Goal: Task Accomplishment & Management: Use online tool/utility

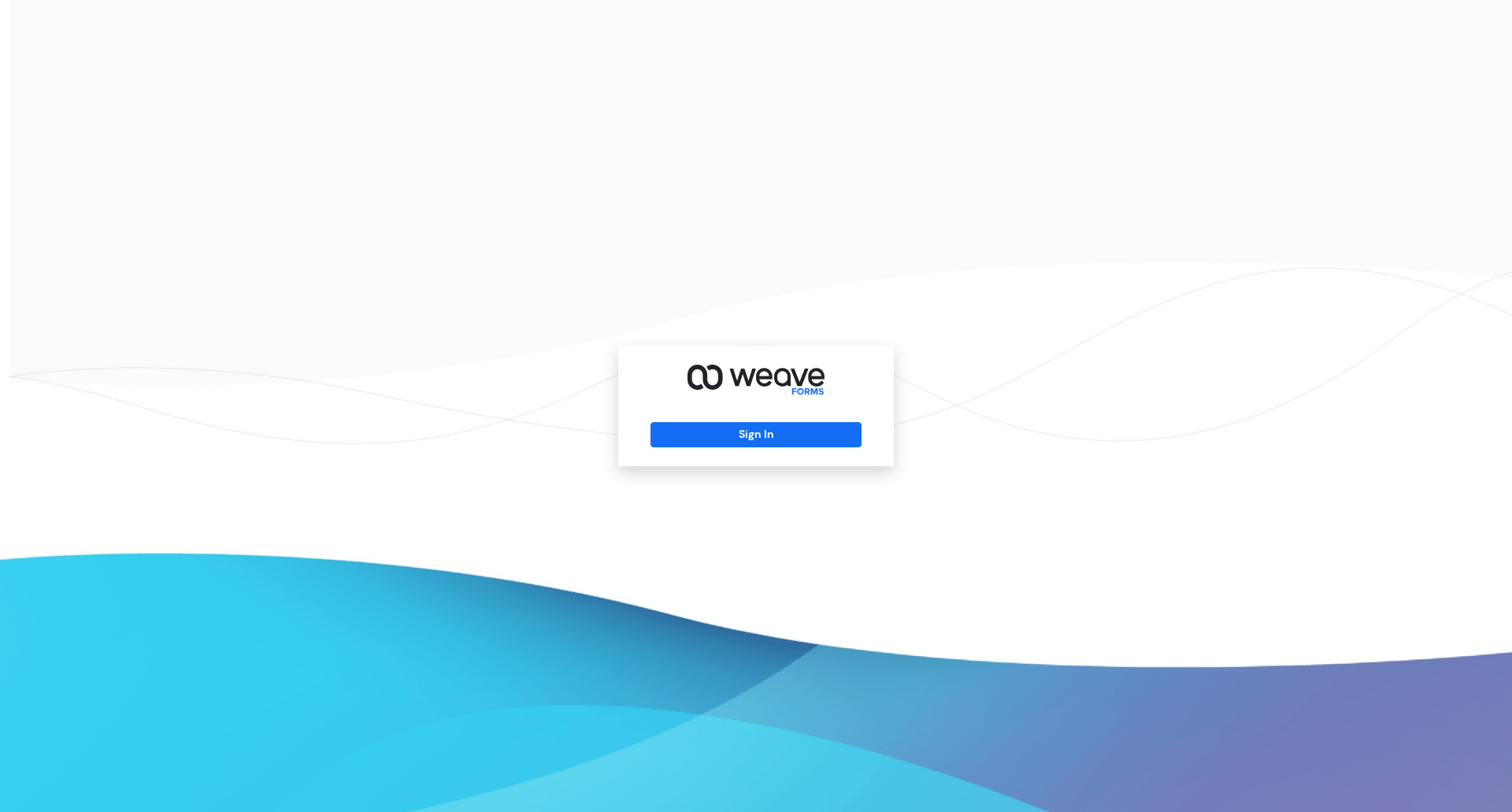
click at [752, 451] on div "Sign In" at bounding box center [756, 406] width 276 height 120
click at [764, 412] on div "Sign In" at bounding box center [756, 406] width 276 height 120
click at [750, 438] on button "Sign In" at bounding box center [755, 435] width 210 height 25
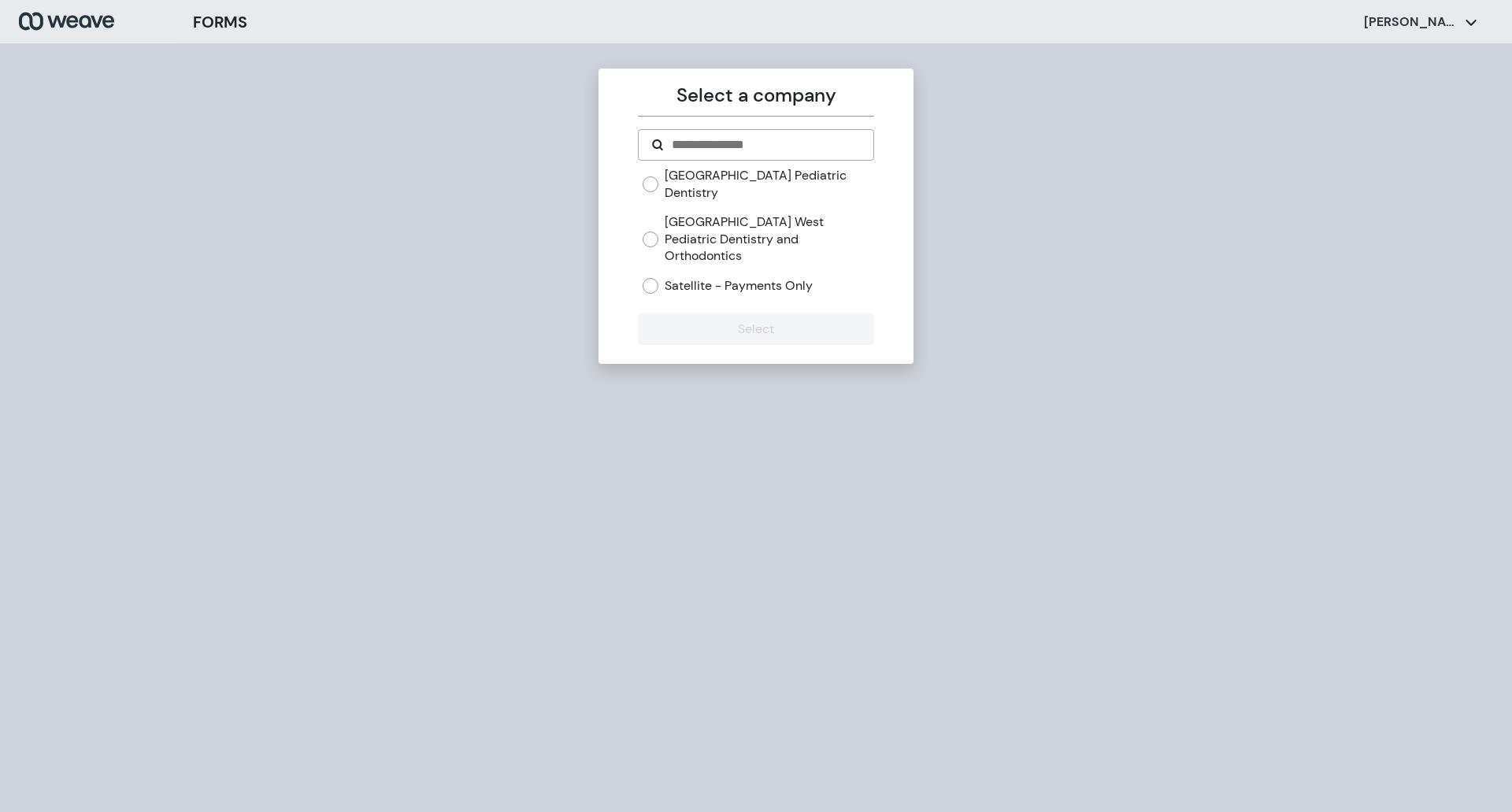
click at [680, 234] on label "[GEOGRAPHIC_DATA] West Pediatric Dentistry and Orthodontics" at bounding box center [770, 238] width 209 height 51
click at [678, 314] on button "Select" at bounding box center [755, 329] width 235 height 32
